Goal: Task Accomplishment & Management: Complete application form

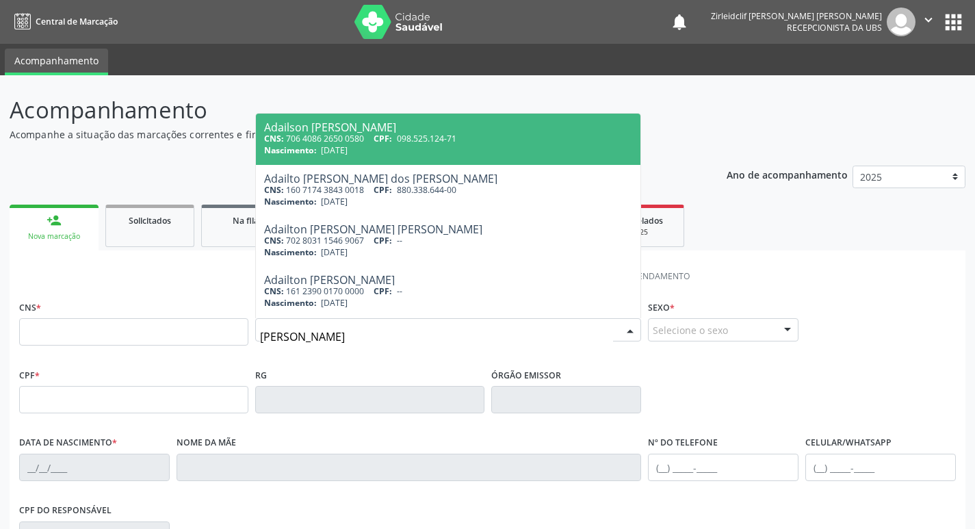
type input "[PERSON_NAME]"
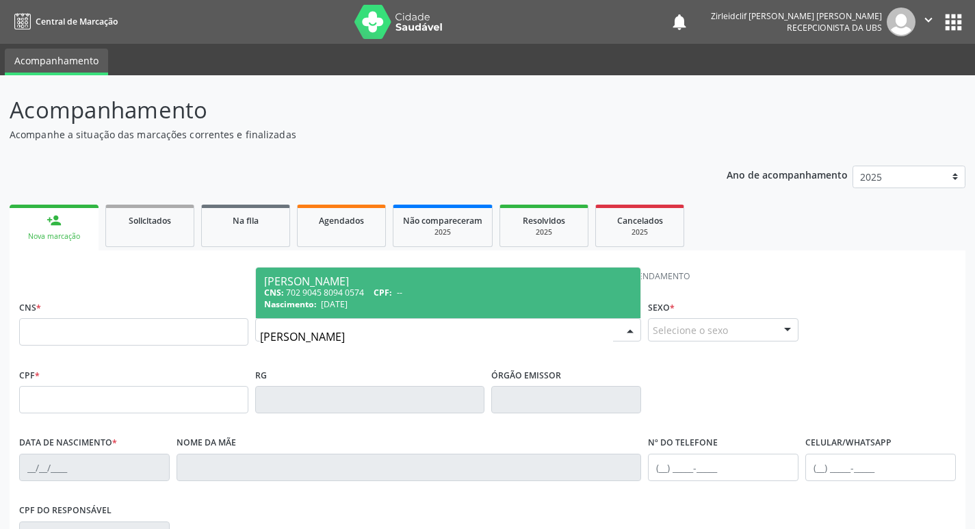
click at [415, 297] on div "CNS: 702 9045 8094 0574 CPF: --" at bounding box center [448, 293] width 369 height 12
type input "702 9045 8094 0574"
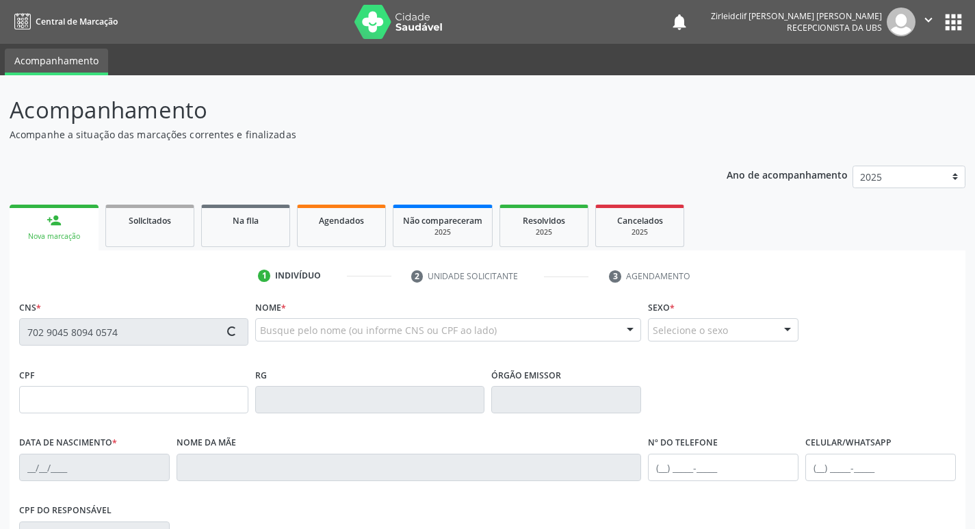
type input "[DATE]"
type input "[PERSON_NAME]"
type input "[PHONE_NUMBER]"
type input "011.416.034-11"
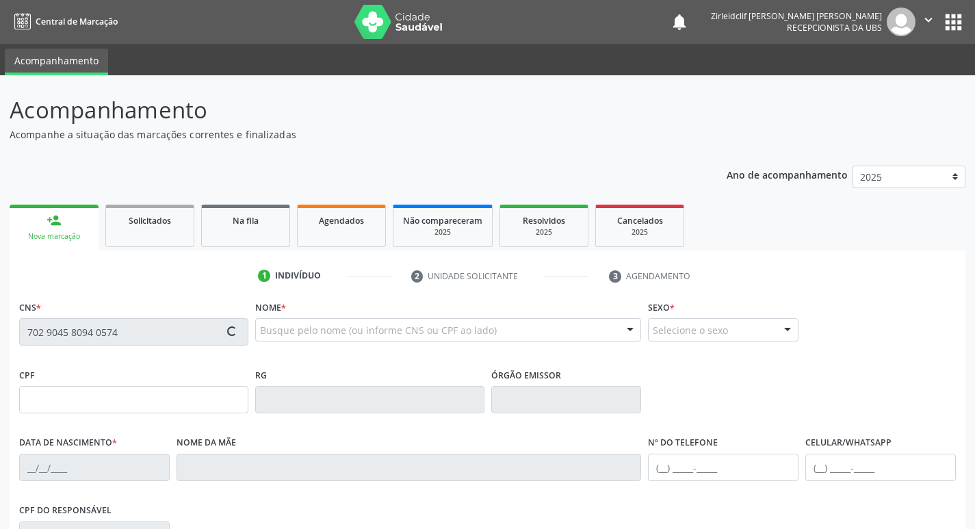
type input "665"
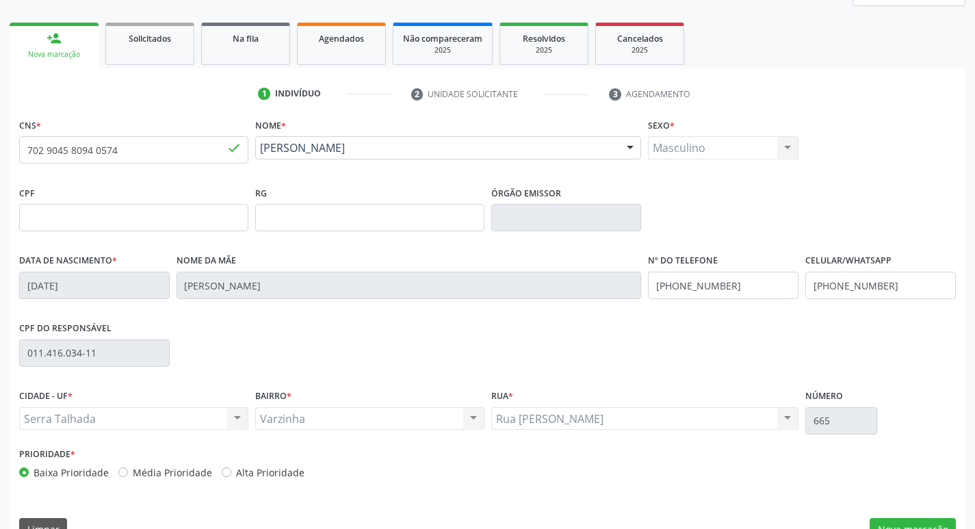
scroll to position [213, 0]
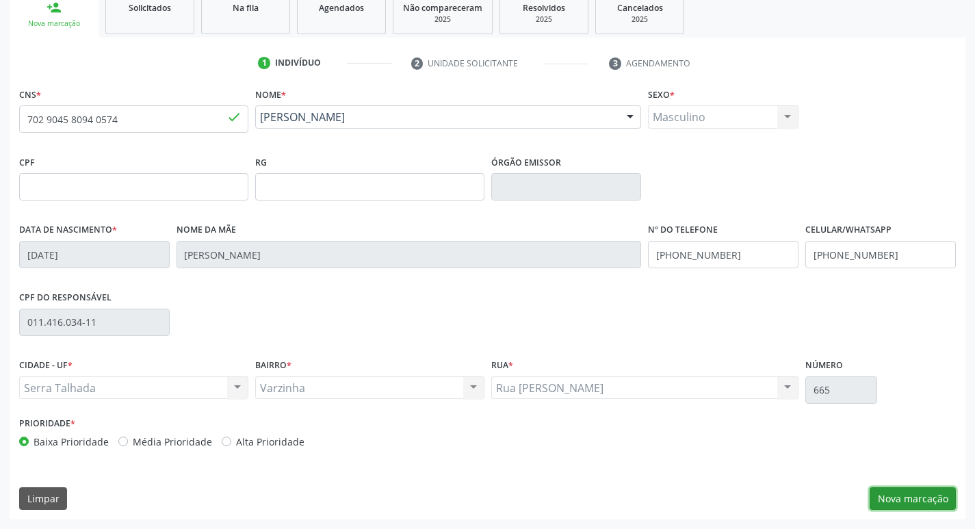
click at [915, 498] on button "Nova marcação" at bounding box center [913, 498] width 86 height 23
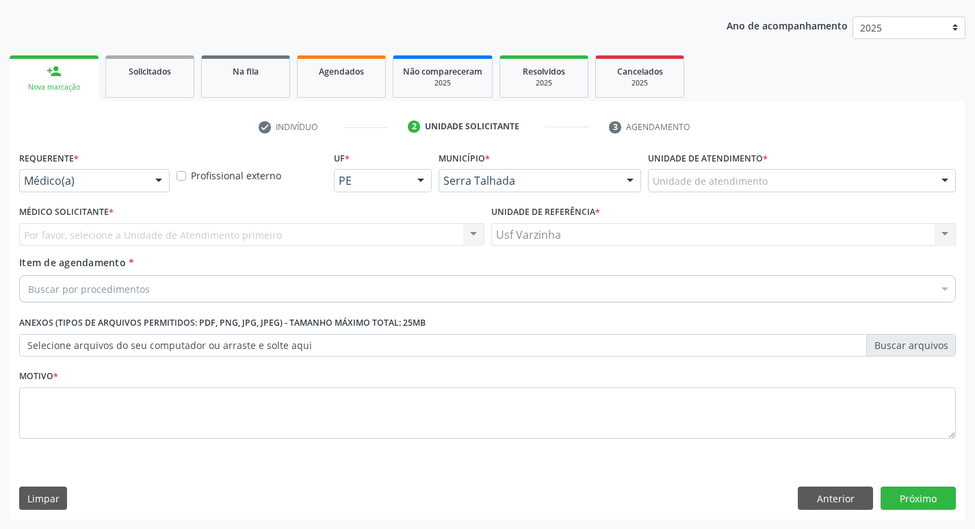
scroll to position [149, 0]
click at [851, 499] on button "Anterior" at bounding box center [835, 498] width 75 height 23
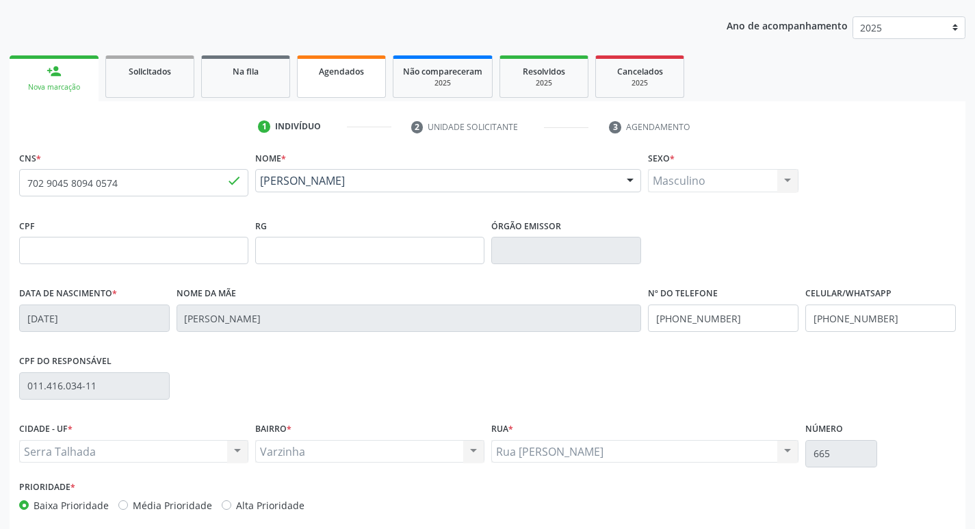
click at [314, 86] on link "Agendados" at bounding box center [341, 76] width 89 height 42
select select "8"
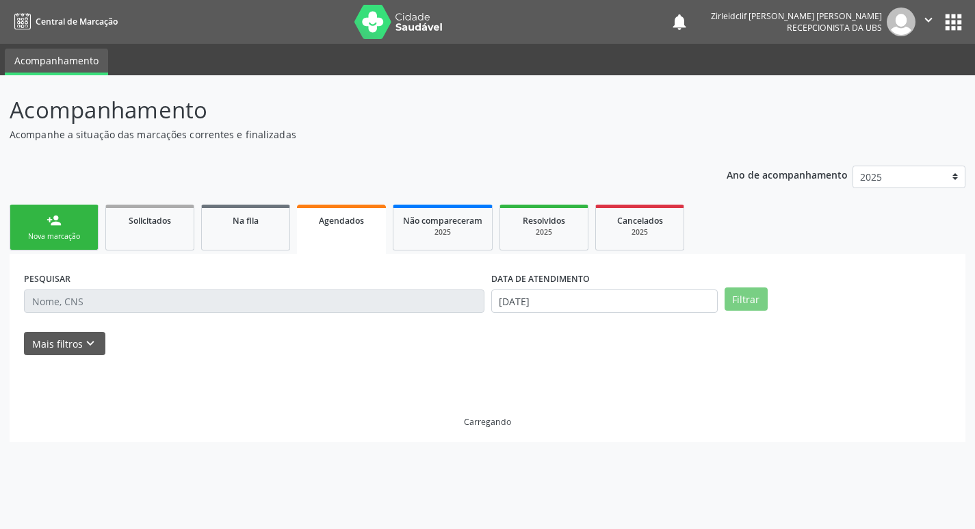
scroll to position [0, 0]
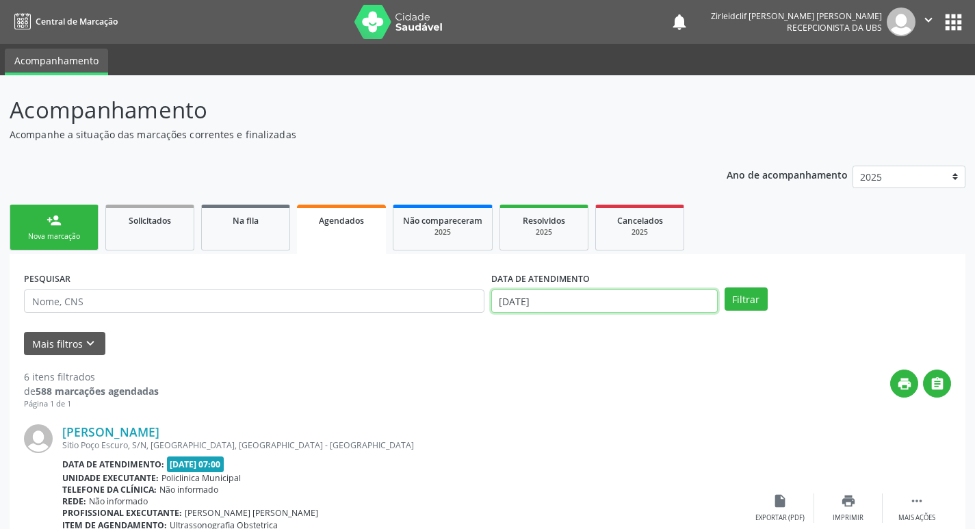
click at [520, 310] on input "[DATE]" at bounding box center [604, 301] width 227 height 23
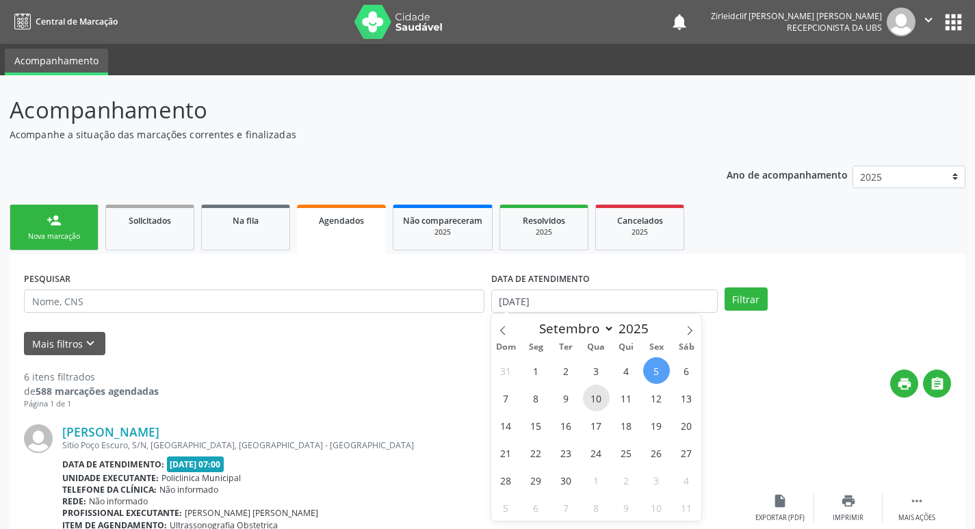
click at [599, 400] on span "10" at bounding box center [596, 398] width 27 height 27
type input "[DATE]"
click at [599, 400] on span "10" at bounding box center [596, 398] width 27 height 27
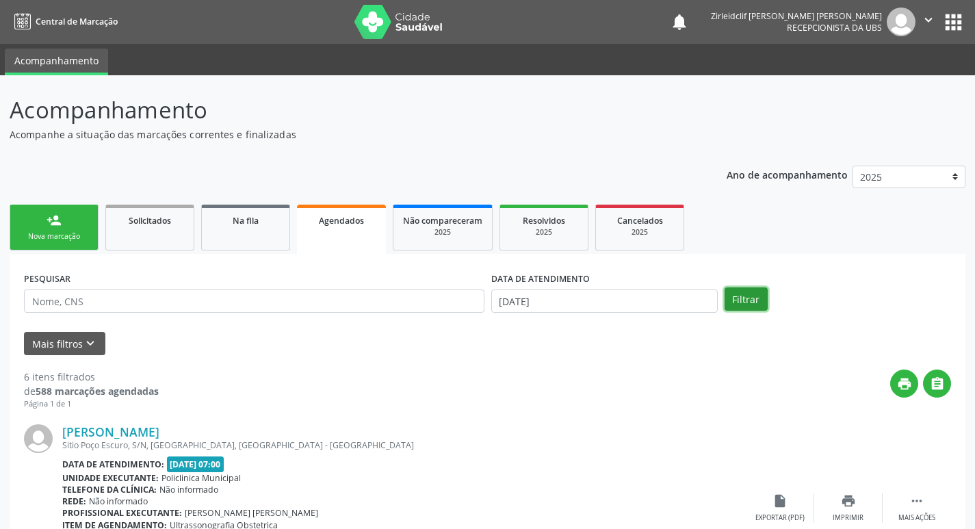
click at [750, 301] on button "Filtrar" at bounding box center [746, 298] width 43 height 23
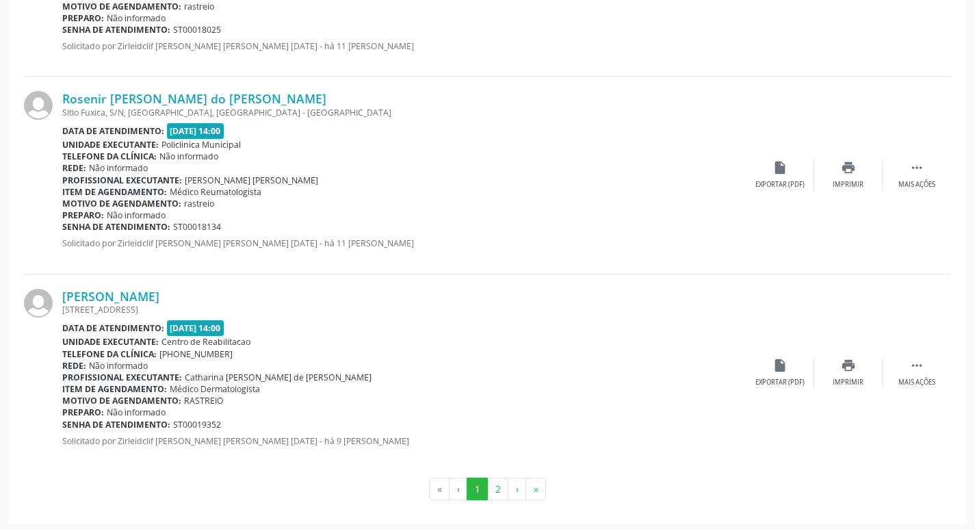
scroll to position [2903, 0]
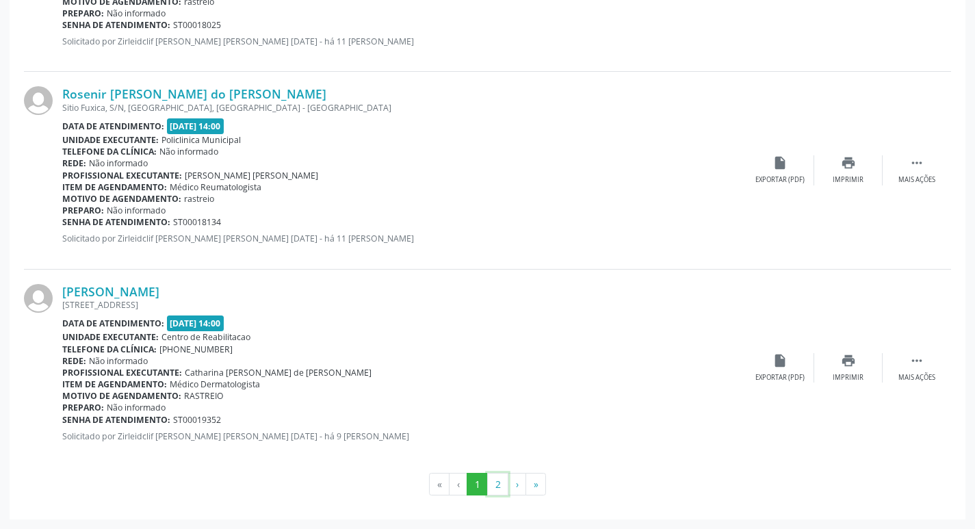
click at [499, 481] on button "2" at bounding box center [497, 484] width 21 height 23
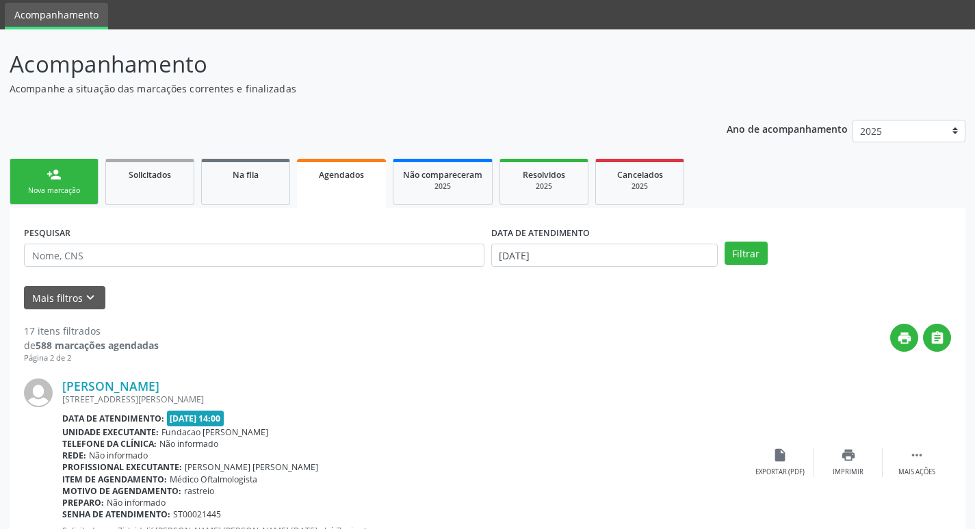
scroll to position [68, 0]
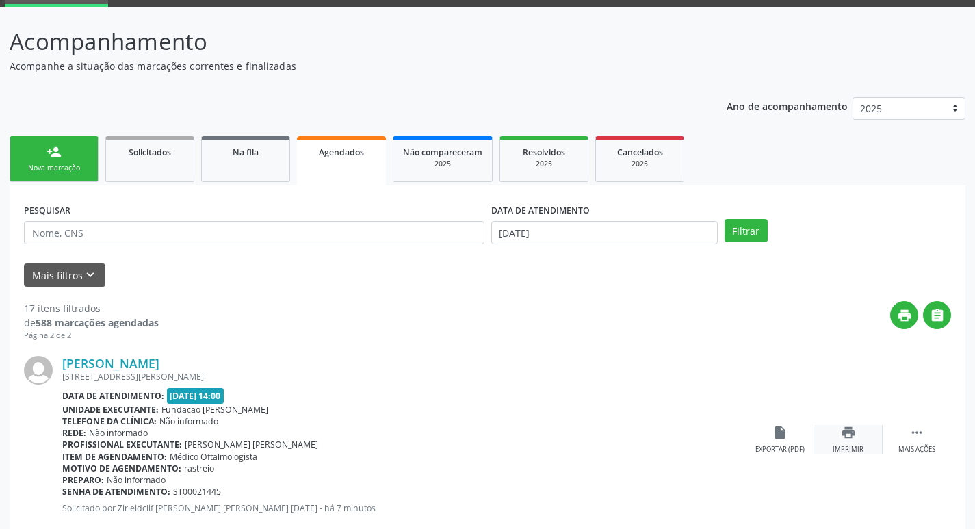
click at [843, 435] on icon "print" at bounding box center [848, 432] width 15 height 15
